Goal: Entertainment & Leisure: Consume media (video, audio)

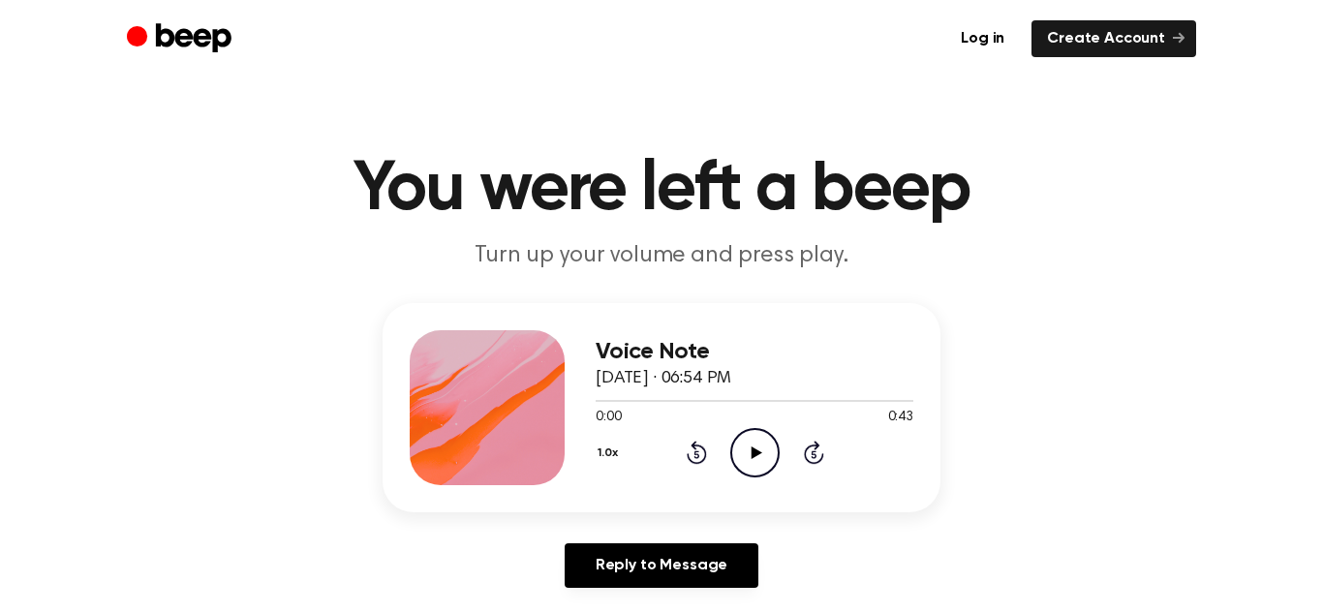
click at [768, 450] on icon "Play Audio" at bounding box center [754, 452] width 49 height 49
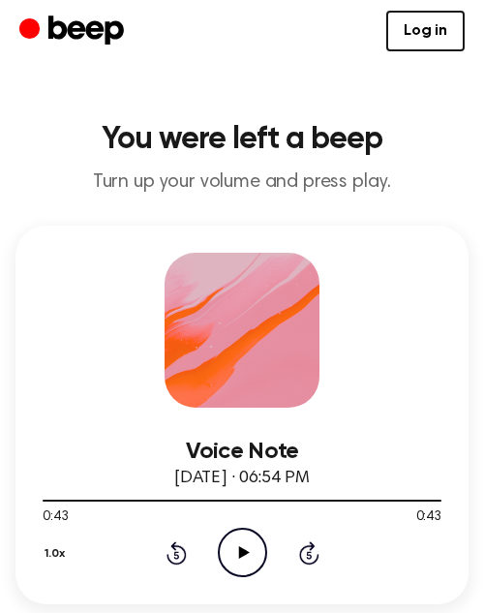
click at [255, 567] on icon "Play Audio" at bounding box center [242, 552] width 49 height 49
click at [255, 567] on icon "Pause Audio" at bounding box center [242, 552] width 49 height 49
click at [255, 567] on icon "Play Audio" at bounding box center [242, 552] width 49 height 49
click at [255, 567] on icon "Pause Audio" at bounding box center [242, 552] width 49 height 49
click at [255, 567] on icon "Play Audio" at bounding box center [242, 552] width 49 height 49
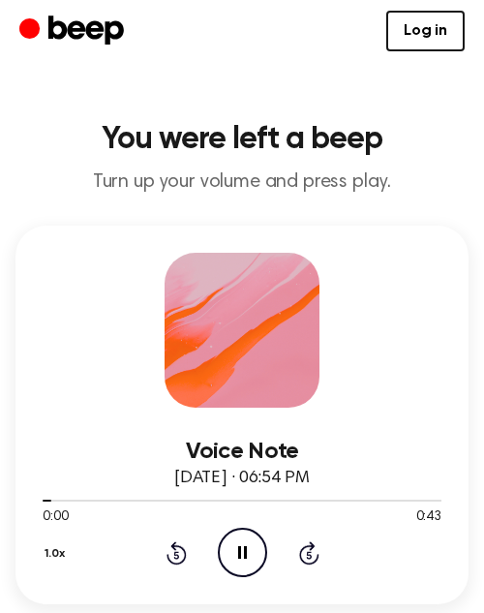
click at [255, 567] on icon "Pause Audio" at bounding box center [242, 552] width 49 height 49
click at [255, 567] on icon "Play Audio" at bounding box center [242, 552] width 49 height 49
click at [255, 567] on icon "Pause Audio" at bounding box center [242, 552] width 49 height 49
click at [245, 534] on icon "Play Audio" at bounding box center [242, 552] width 49 height 49
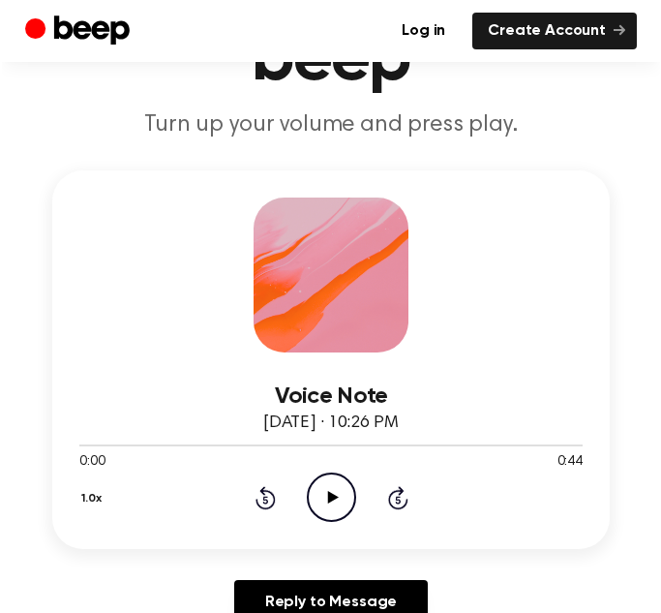
scroll to position [177, 0]
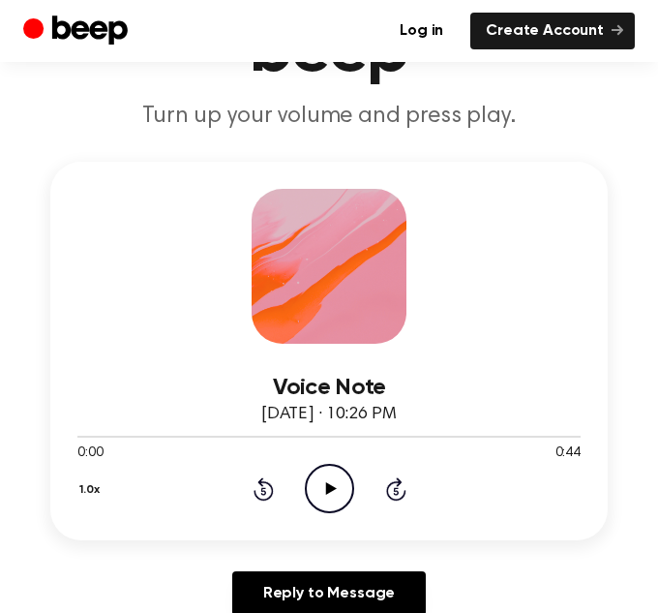
click at [308, 487] on icon "Play Audio" at bounding box center [329, 488] width 49 height 49
click at [259, 494] on icon "Rewind 5 seconds" at bounding box center [263, 488] width 21 height 25
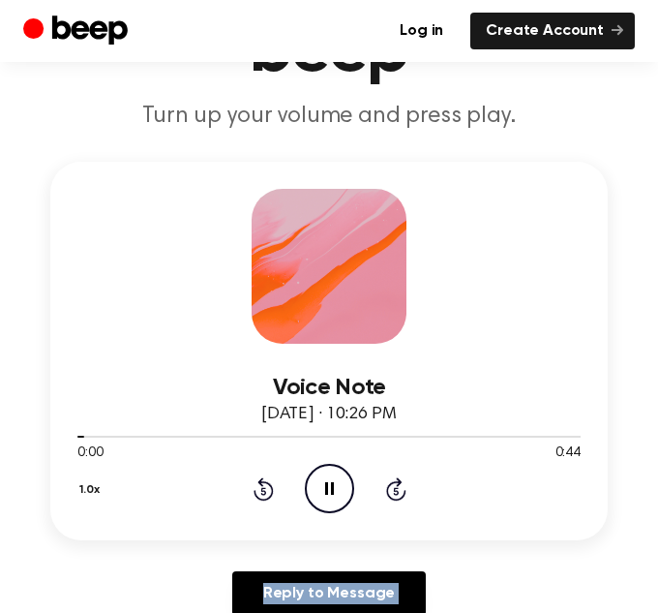
click at [408, 486] on div "1.0x Rewind 5 seconds Pause Audio Skip 5 seconds" at bounding box center [328, 488] width 503 height 49
click at [378, 490] on div "1.0x Rewind 5 seconds Pause Audio Skip 5 seconds" at bounding box center [328, 488] width 503 height 49
click at [397, 493] on icon at bounding box center [395, 491] width 5 height 8
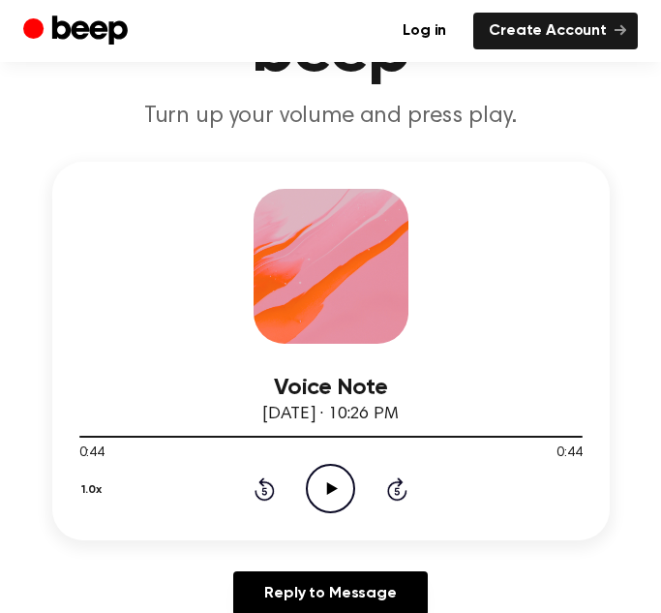
click at [329, 505] on icon "Play Audio" at bounding box center [330, 488] width 49 height 49
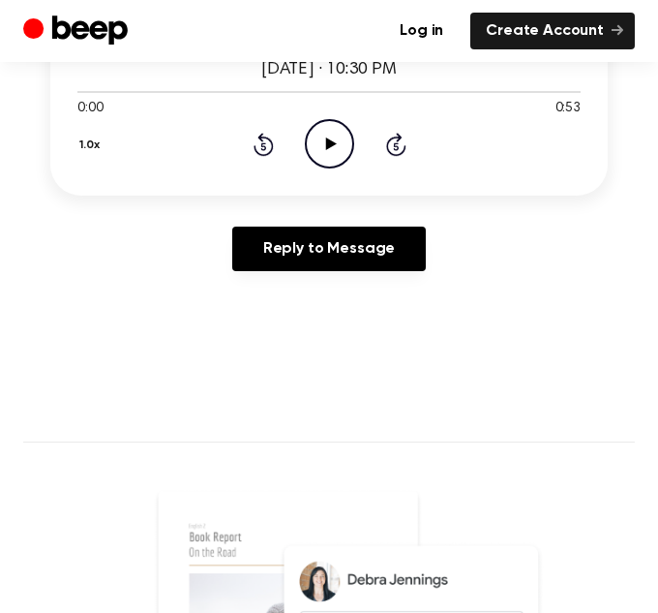
scroll to position [521, 0]
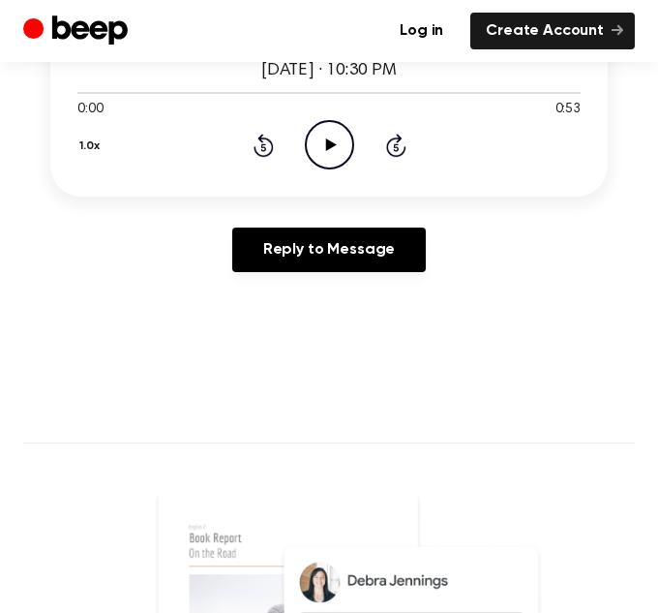
click at [340, 155] on icon "Play Audio" at bounding box center [329, 144] width 49 height 49
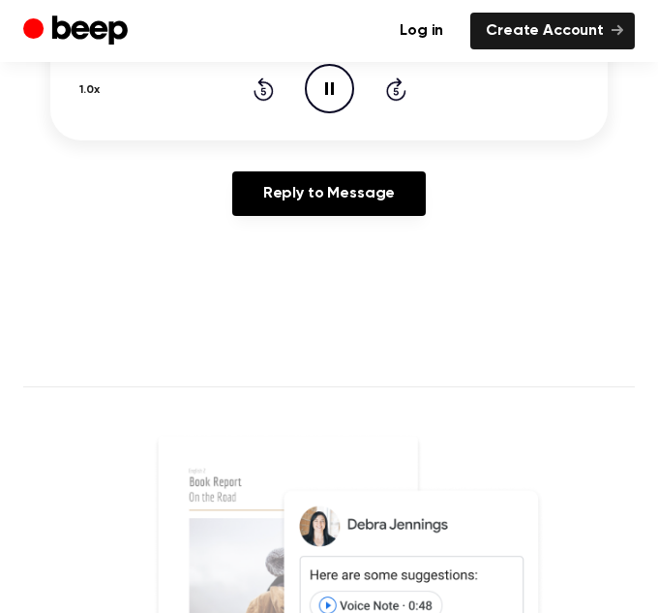
click at [275, 95] on div "1.0x Rewind 5 seconds Pause Audio Skip 5 seconds" at bounding box center [328, 88] width 503 height 49
click at [260, 93] on icon at bounding box center [262, 91] width 5 height 8
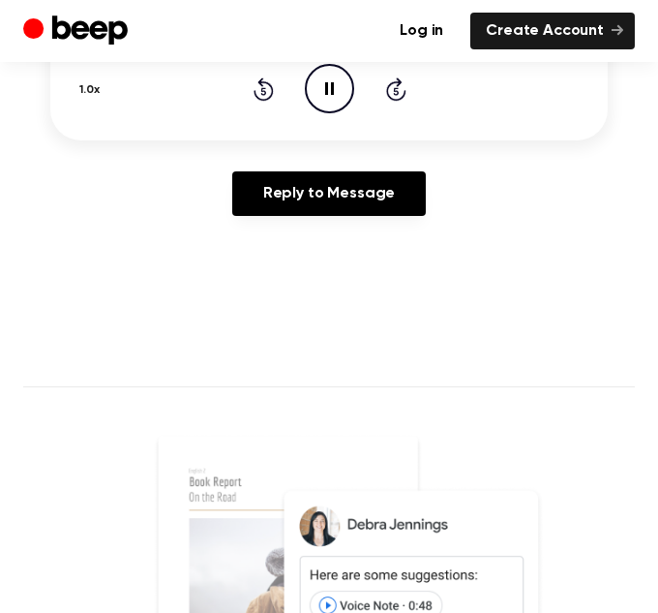
click at [260, 93] on icon at bounding box center [262, 91] width 5 height 8
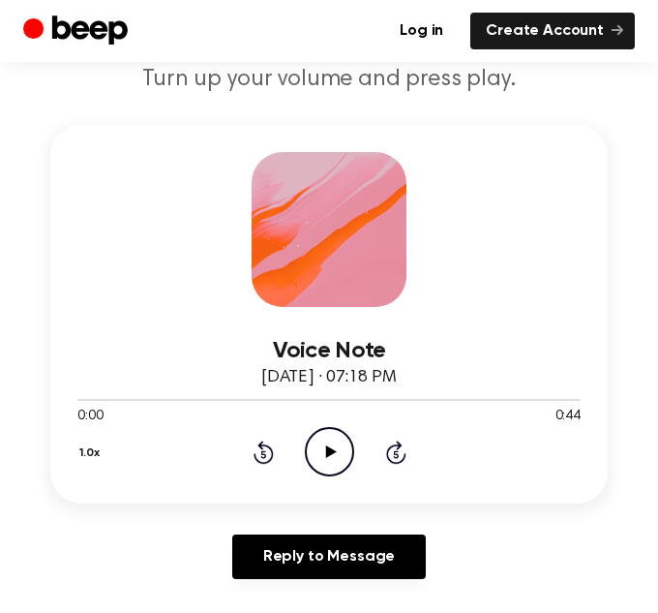
scroll to position [220, 0]
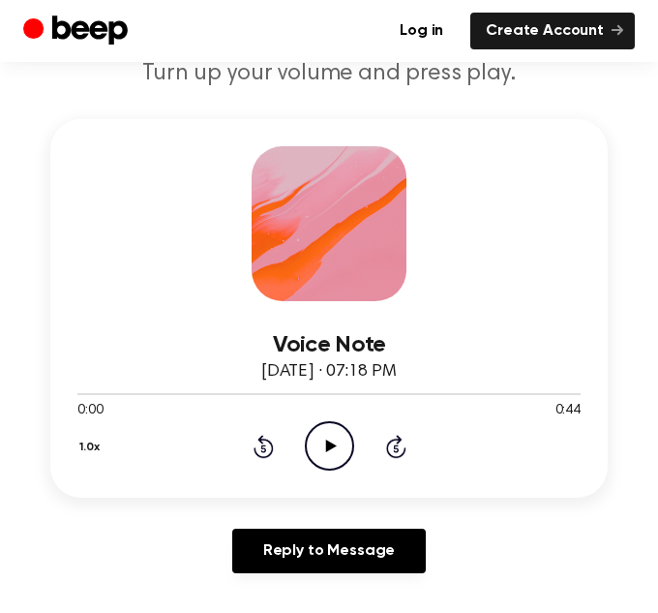
click at [326, 439] on icon "Play Audio" at bounding box center [329, 445] width 49 height 49
click at [328, 468] on icon "Pause Audio" at bounding box center [329, 445] width 49 height 49
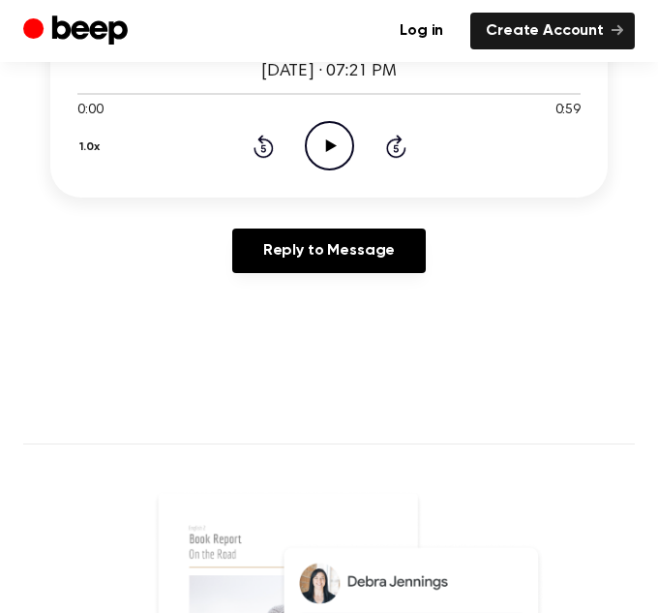
scroll to position [527, 0]
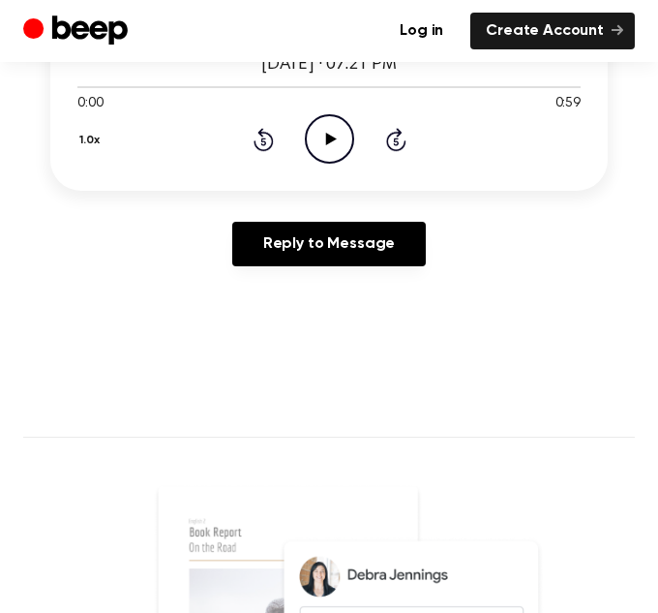
click at [319, 123] on icon "Play Audio" at bounding box center [329, 138] width 49 height 49
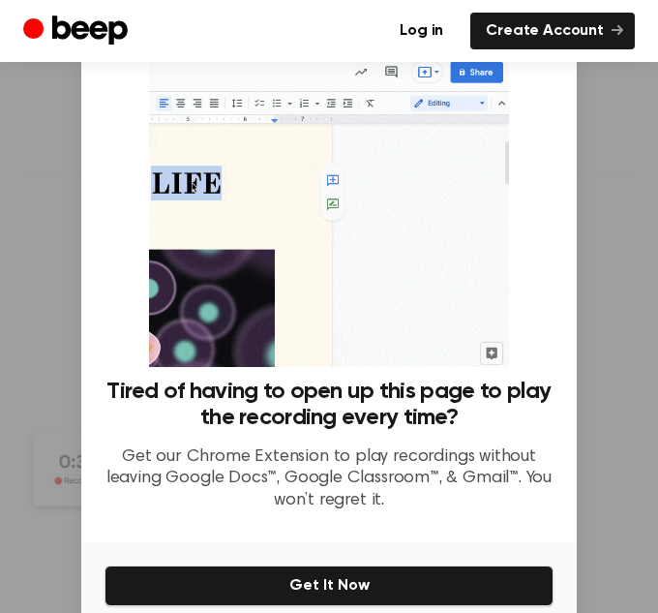
scroll to position [790, 0]
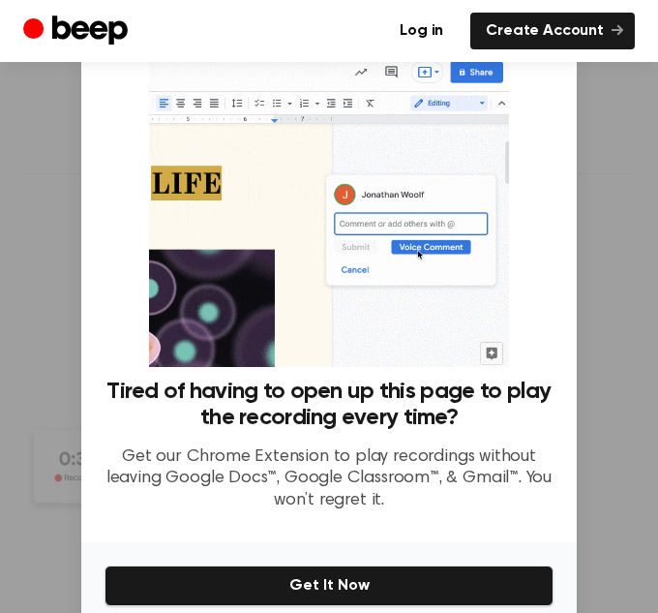
drag, startPoint x: 122, startPoint y: 270, endPoint x: 461, endPoint y: 350, distance: 348.1
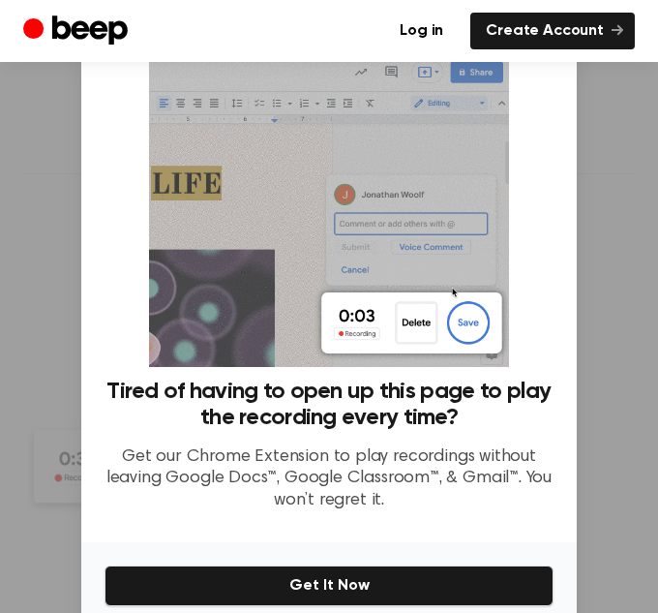
click at [461, 350] on div "Tired of having to open up this page to play the recording every time? Get our …" at bounding box center [329, 290] width 449 height 473
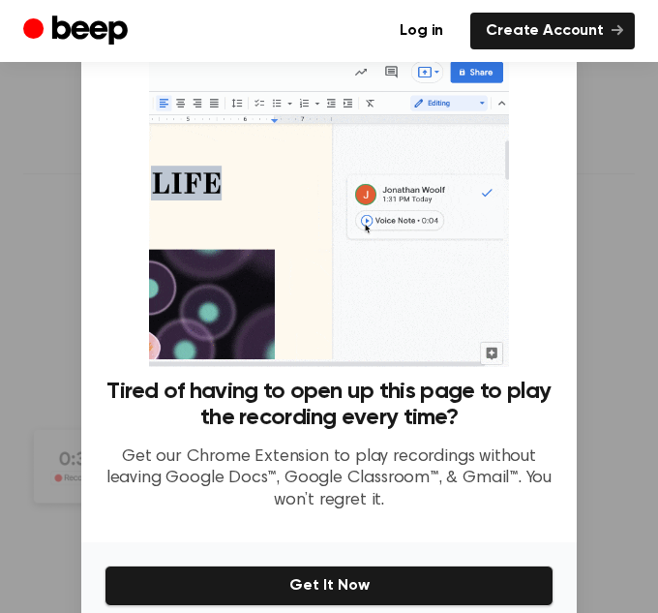
click at [528, 340] on div "Tired of having to open up this page to play the recording every time? Get our …" at bounding box center [329, 290] width 449 height 473
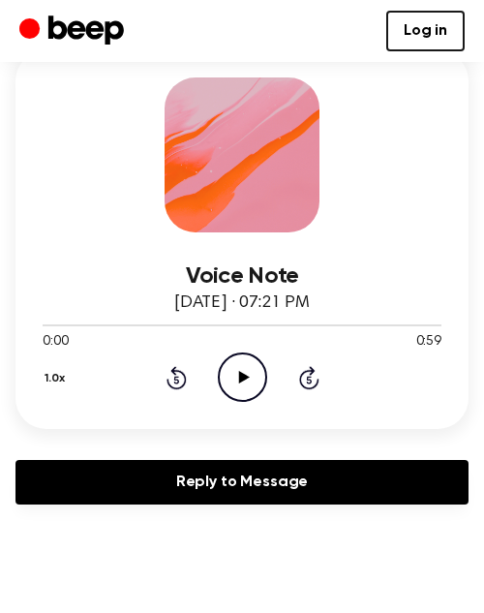
scroll to position [189, 0]
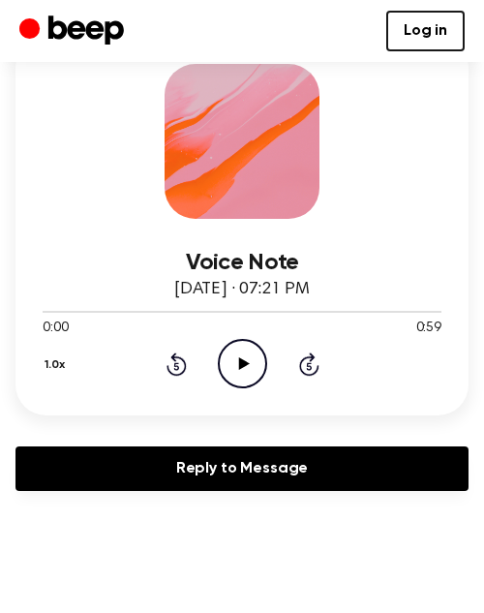
click at [248, 339] on icon "Play Audio" at bounding box center [242, 363] width 49 height 49
click at [176, 379] on div "1.0x Rewind 5 seconds Pause Audio Skip 5 seconds" at bounding box center [242, 363] width 399 height 49
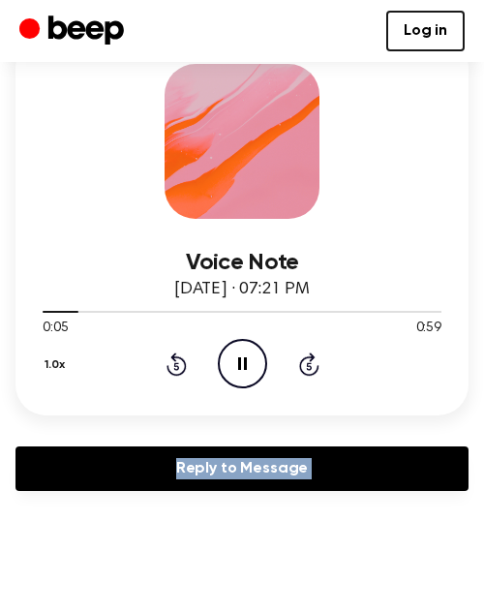
click at [180, 375] on icon at bounding box center [177, 363] width 20 height 23
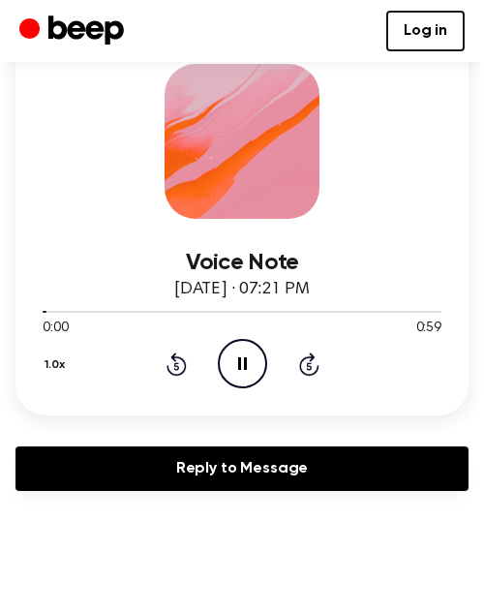
click at [180, 375] on icon at bounding box center [177, 363] width 20 height 23
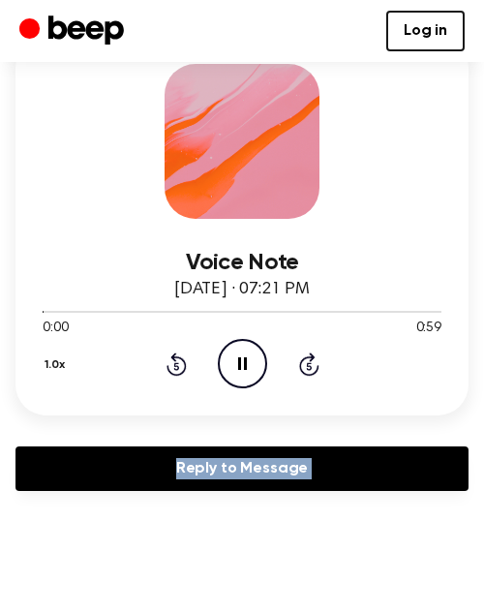
click at [177, 369] on icon at bounding box center [175, 366] width 5 height 8
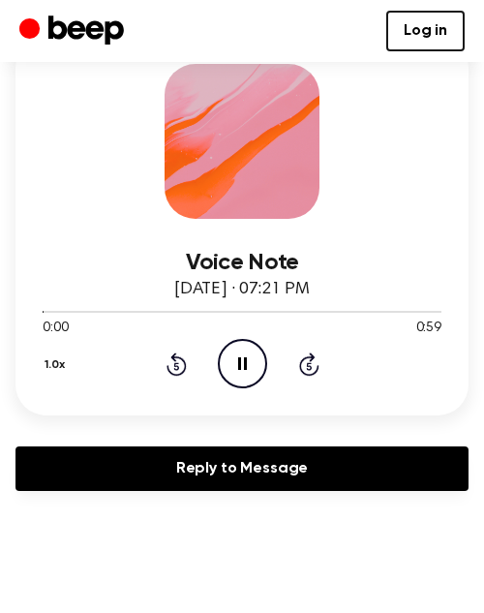
click at [177, 369] on icon at bounding box center [175, 366] width 5 height 8
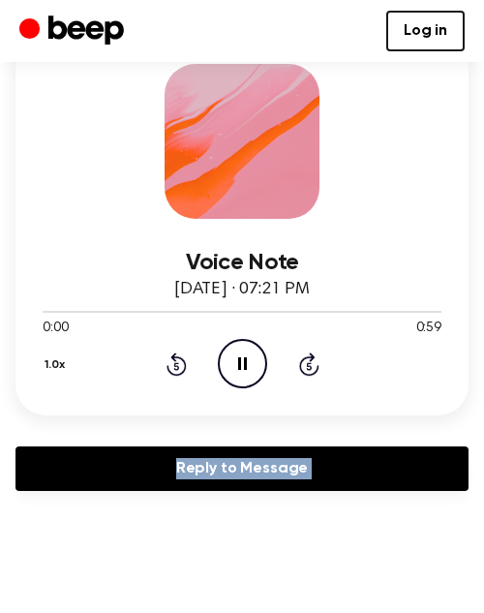
click at [177, 369] on icon at bounding box center [175, 366] width 5 height 8
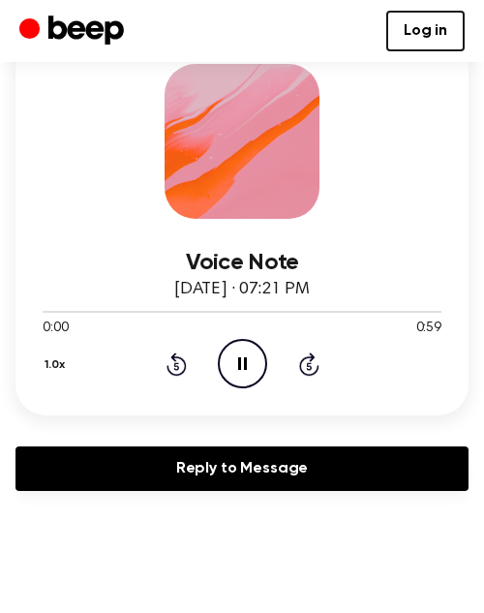
click at [177, 369] on icon at bounding box center [175, 366] width 5 height 8
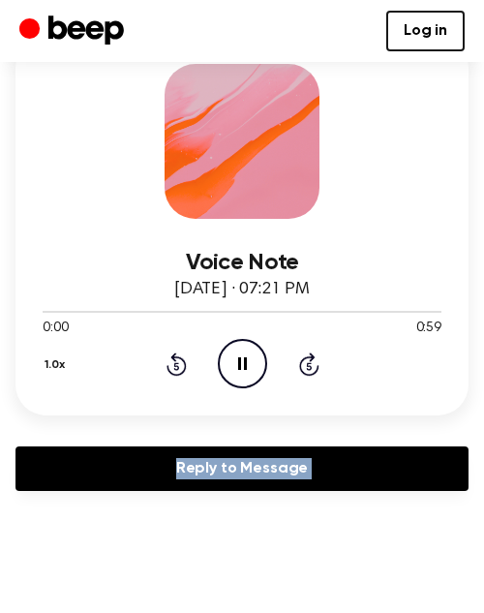
click at [177, 369] on icon at bounding box center [175, 366] width 5 height 8
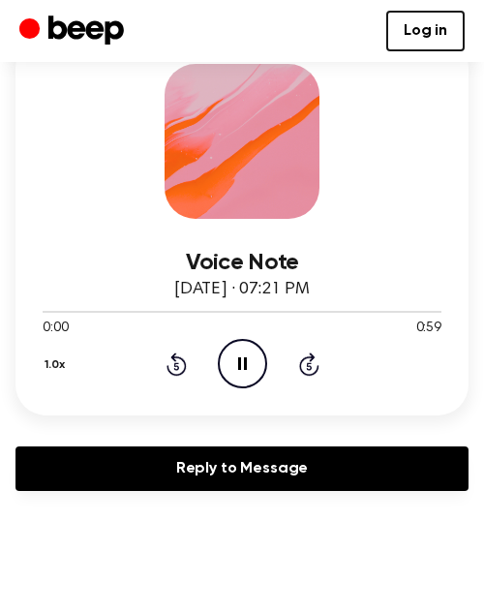
click at [177, 369] on icon at bounding box center [175, 366] width 5 height 8
click at [329, 369] on div "1.0x Rewind 5 seconds Pause Audio Skip 5 seconds" at bounding box center [242, 363] width 399 height 49
click at [312, 366] on icon "Skip 5 seconds" at bounding box center [308, 363] width 21 height 25
click at [311, 366] on icon at bounding box center [308, 366] width 5 height 8
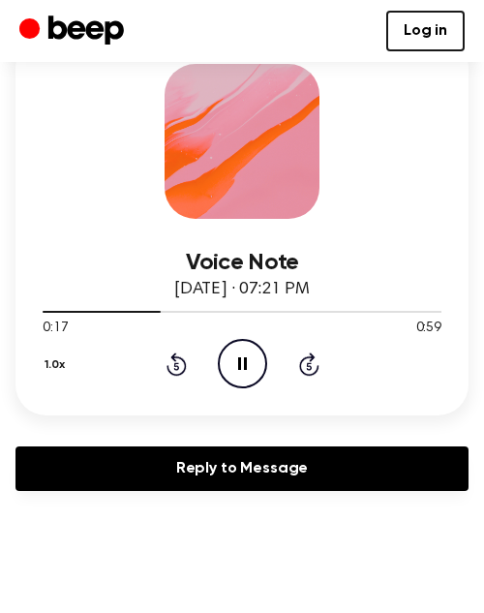
click at [311, 366] on icon at bounding box center [308, 366] width 5 height 8
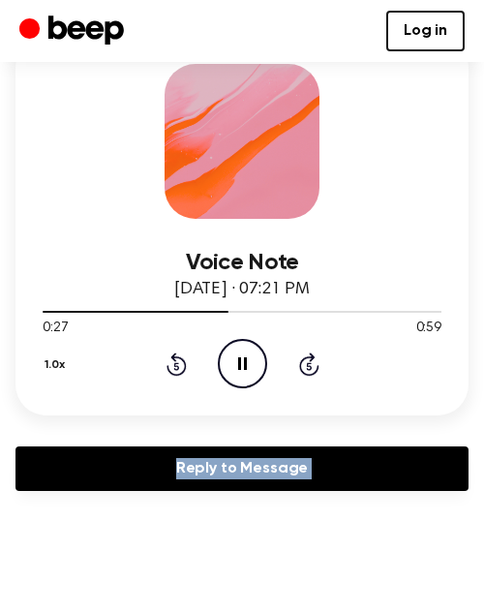
click at [311, 366] on icon at bounding box center [308, 366] width 5 height 8
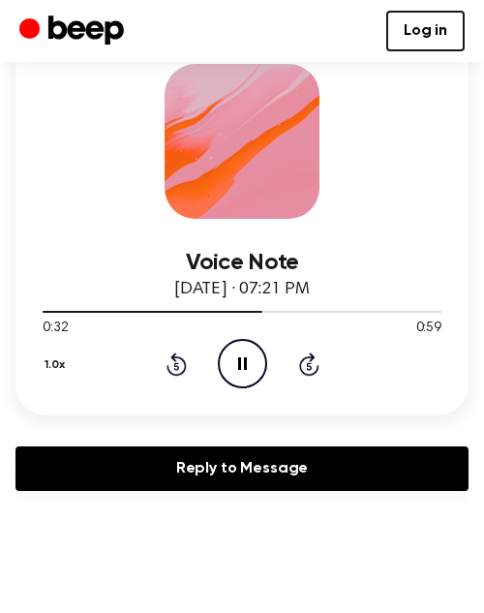
click at [311, 366] on icon at bounding box center [308, 366] width 5 height 8
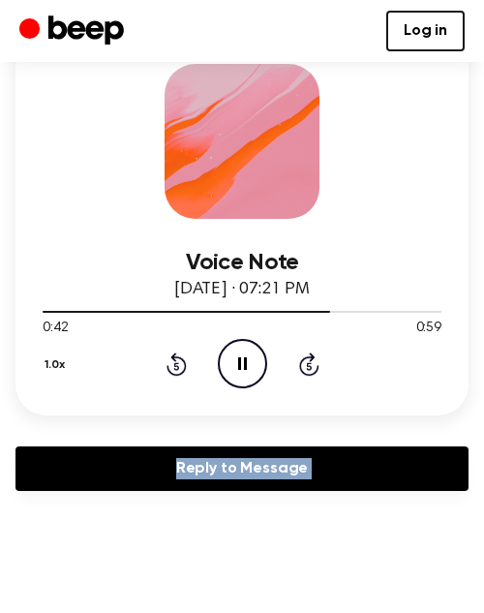
click at [311, 366] on icon at bounding box center [308, 366] width 5 height 8
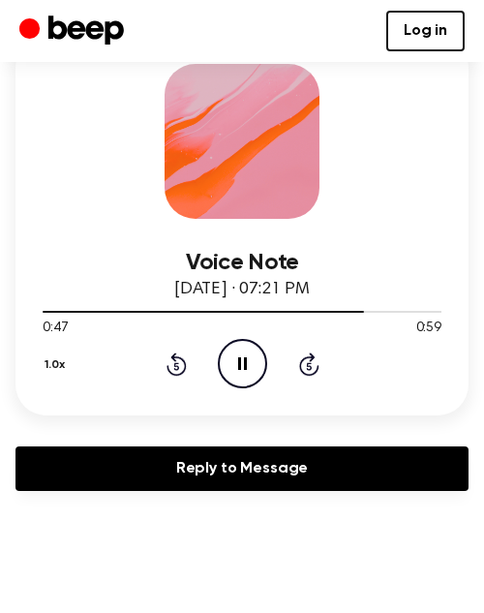
click at [311, 366] on icon at bounding box center [308, 366] width 5 height 8
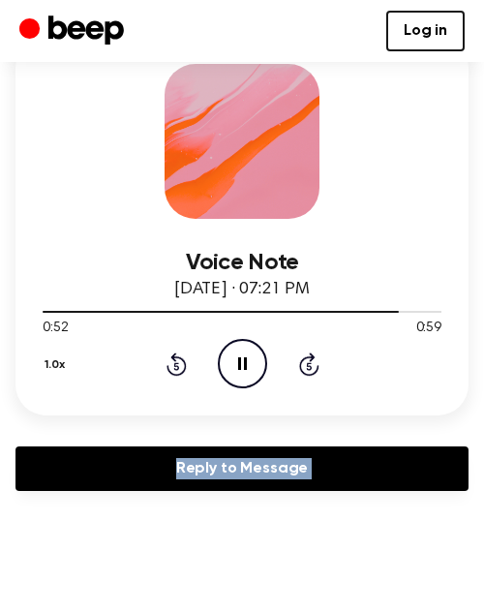
click at [311, 366] on icon at bounding box center [308, 366] width 5 height 8
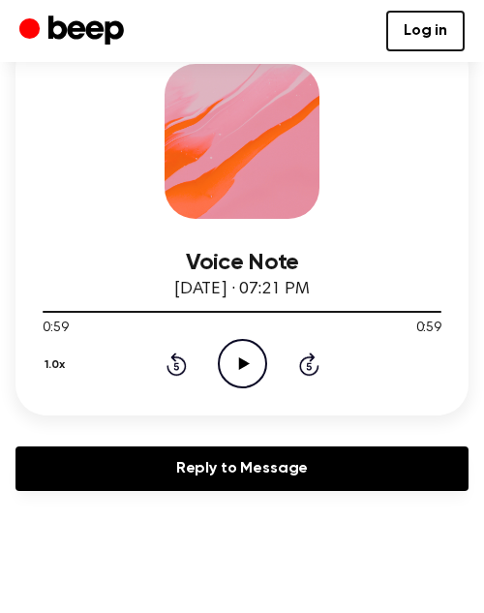
click at [311, 366] on icon at bounding box center [308, 366] width 5 height 8
click at [182, 375] on icon "Rewind 5 seconds" at bounding box center [176, 363] width 21 height 25
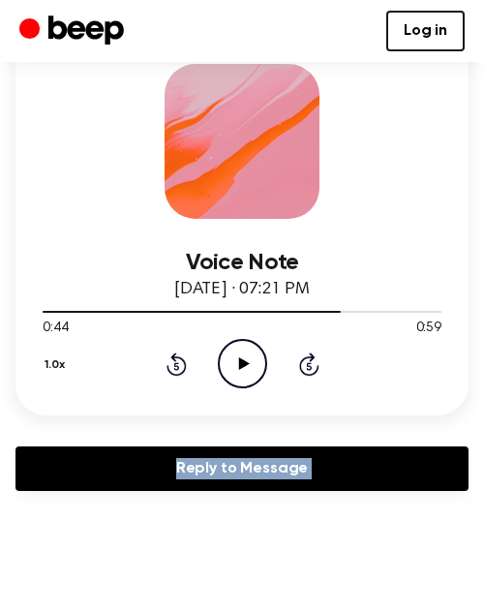
click at [182, 375] on icon "Rewind 5 seconds" at bounding box center [176, 363] width 21 height 25
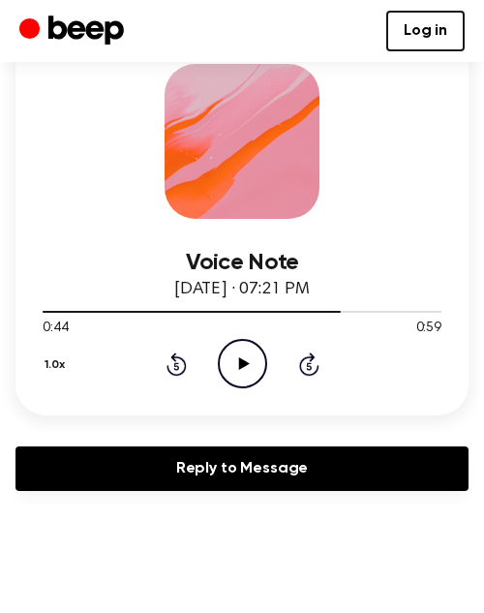
click at [182, 375] on icon "Rewind 5 seconds" at bounding box center [176, 363] width 21 height 25
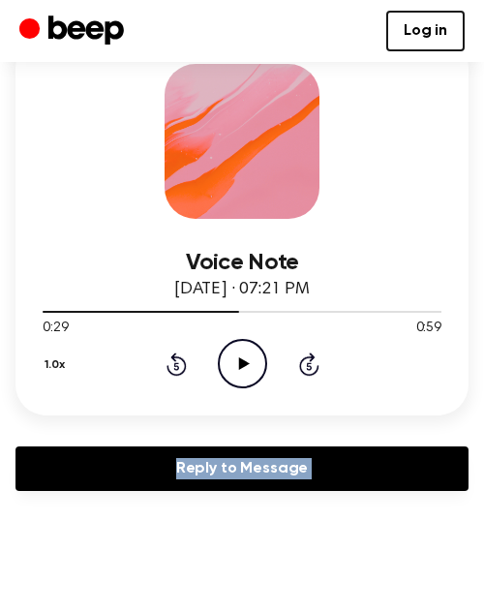
click at [182, 375] on icon "Rewind 5 seconds" at bounding box center [176, 363] width 21 height 25
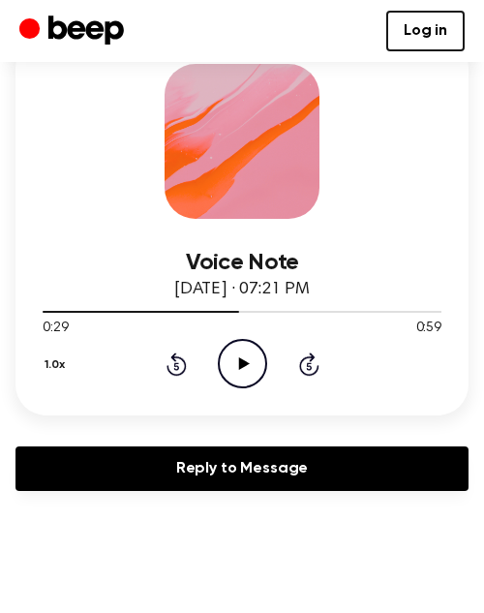
click at [182, 375] on icon "Rewind 5 seconds" at bounding box center [176, 363] width 21 height 25
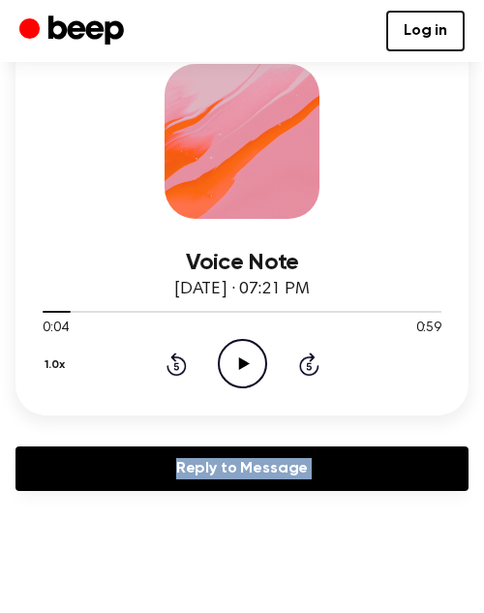
click at [182, 375] on icon "Rewind 5 seconds" at bounding box center [176, 363] width 21 height 25
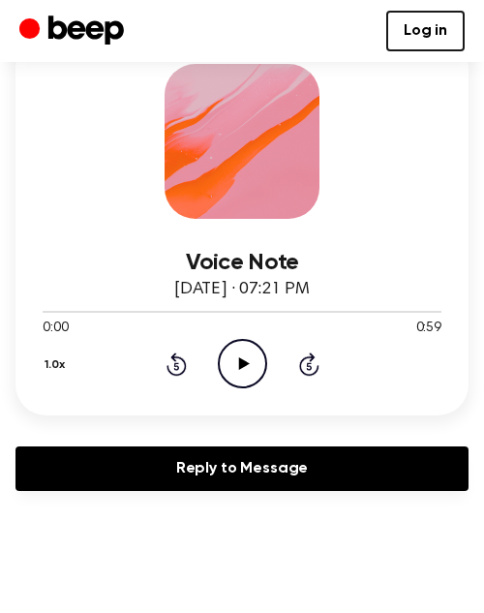
click at [222, 366] on icon "Play Audio" at bounding box center [242, 363] width 49 height 49
click at [222, 366] on icon "Pause Audio" at bounding box center [242, 363] width 49 height 49
click at [251, 365] on icon "Play Audio" at bounding box center [242, 363] width 49 height 49
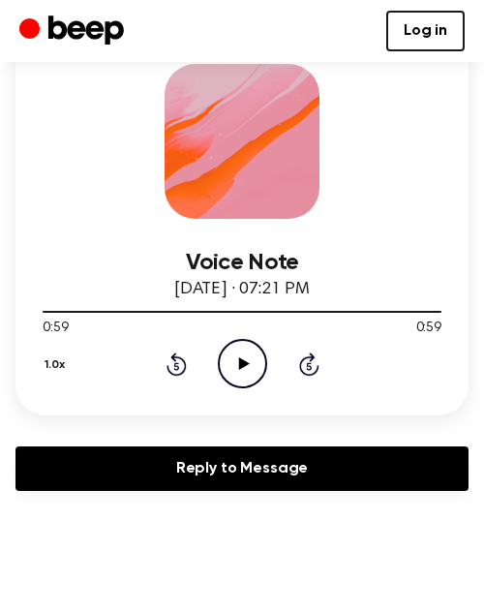
click at [176, 372] on icon "Rewind 5 seconds" at bounding box center [176, 363] width 21 height 25
click at [218, 364] on icon "Play Audio" at bounding box center [242, 363] width 49 height 49
click at [186, 367] on div "1.0x Rewind 5 seconds Pause Audio Skip 5 seconds" at bounding box center [242, 363] width 399 height 49
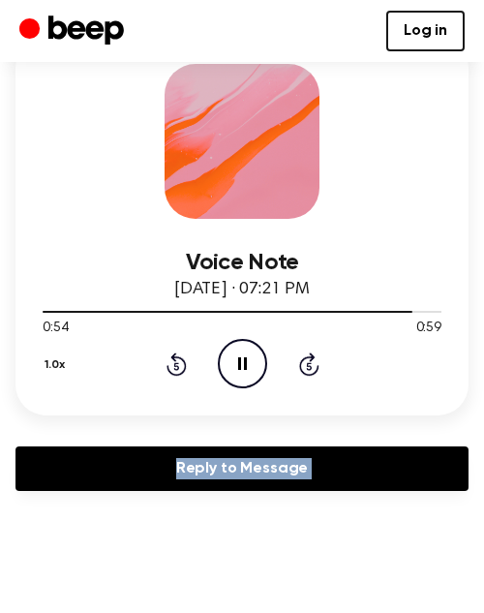
click at [186, 367] on div "1.0x Rewind 5 seconds Pause Audio Skip 5 seconds" at bounding box center [242, 363] width 399 height 49
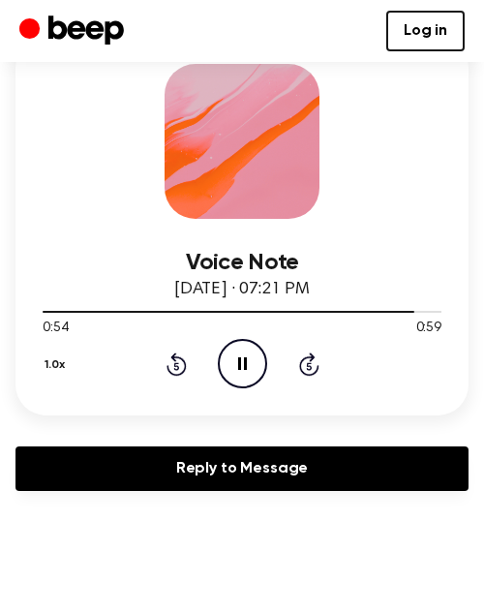
click at [186, 367] on div "1.0x Rewind 5 seconds Pause Audio Skip 5 seconds" at bounding box center [242, 363] width 399 height 49
click at [154, 369] on div "1.0x Rewind 5 seconds Pause Audio Skip 5 seconds" at bounding box center [242, 363] width 399 height 49
click at [184, 365] on icon at bounding box center [177, 363] width 20 height 23
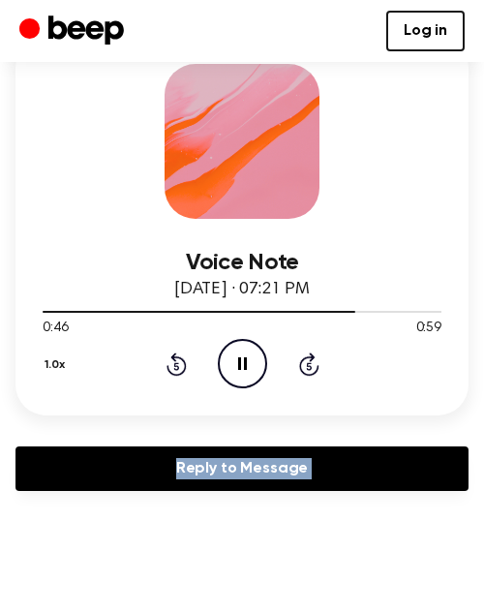
click at [184, 365] on icon at bounding box center [177, 363] width 20 height 23
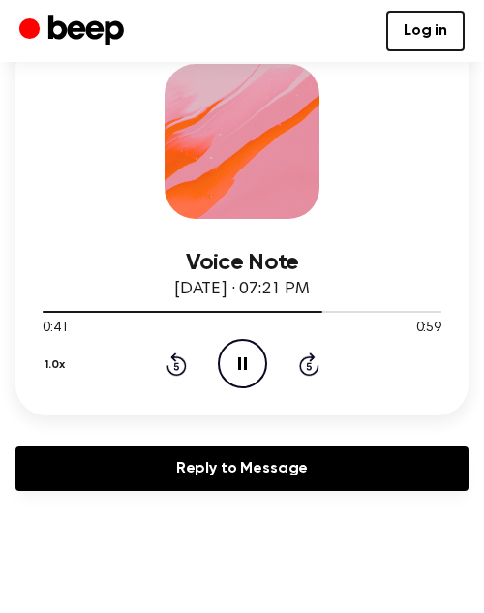
click at [184, 365] on icon at bounding box center [177, 363] width 20 height 23
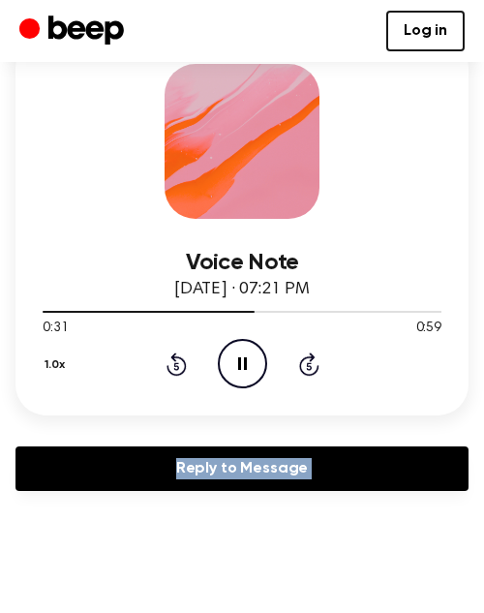
click at [184, 365] on icon at bounding box center [177, 363] width 20 height 23
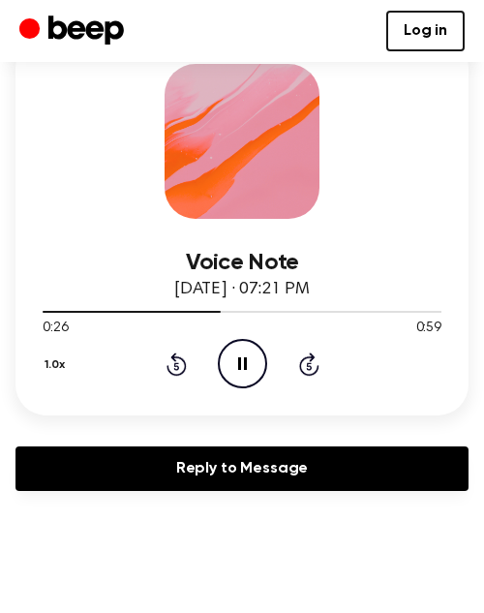
click at [184, 365] on icon at bounding box center [177, 363] width 20 height 23
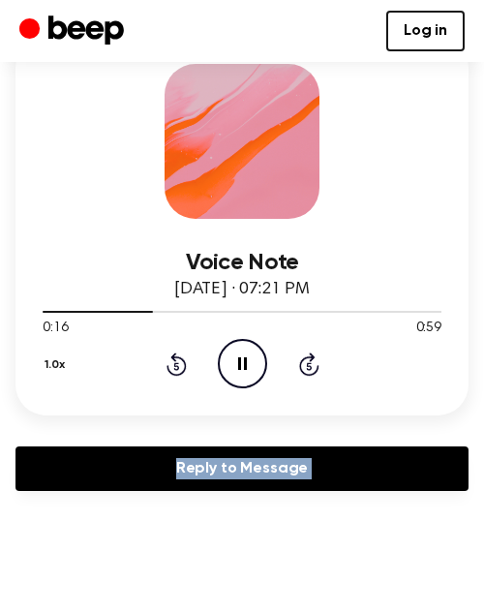
click at [184, 365] on icon at bounding box center [177, 363] width 20 height 23
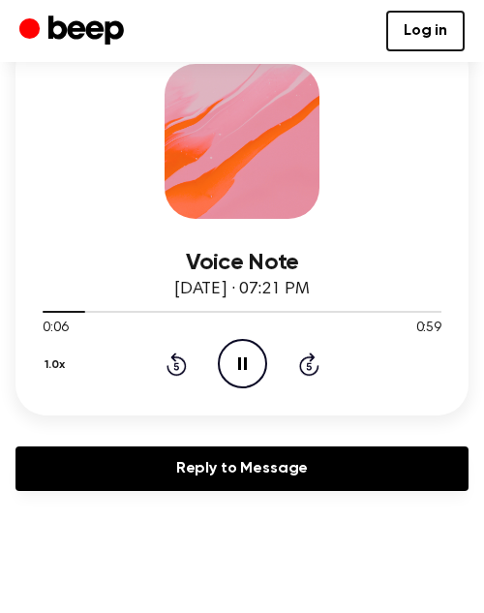
click at [184, 365] on icon at bounding box center [177, 363] width 20 height 23
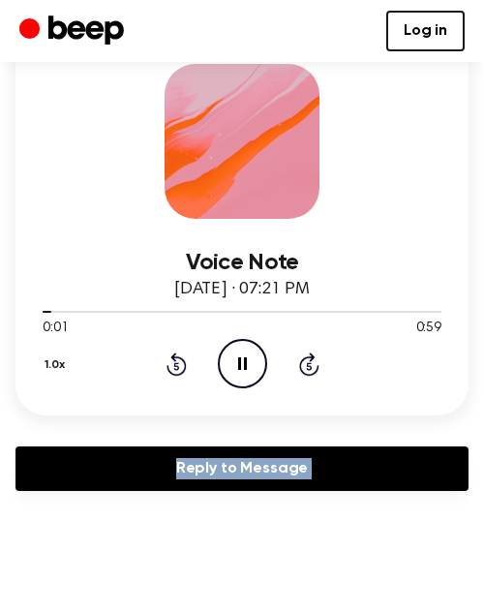
click at [184, 365] on icon at bounding box center [177, 363] width 20 height 23
